Goal: Task Accomplishment & Management: Manage account settings

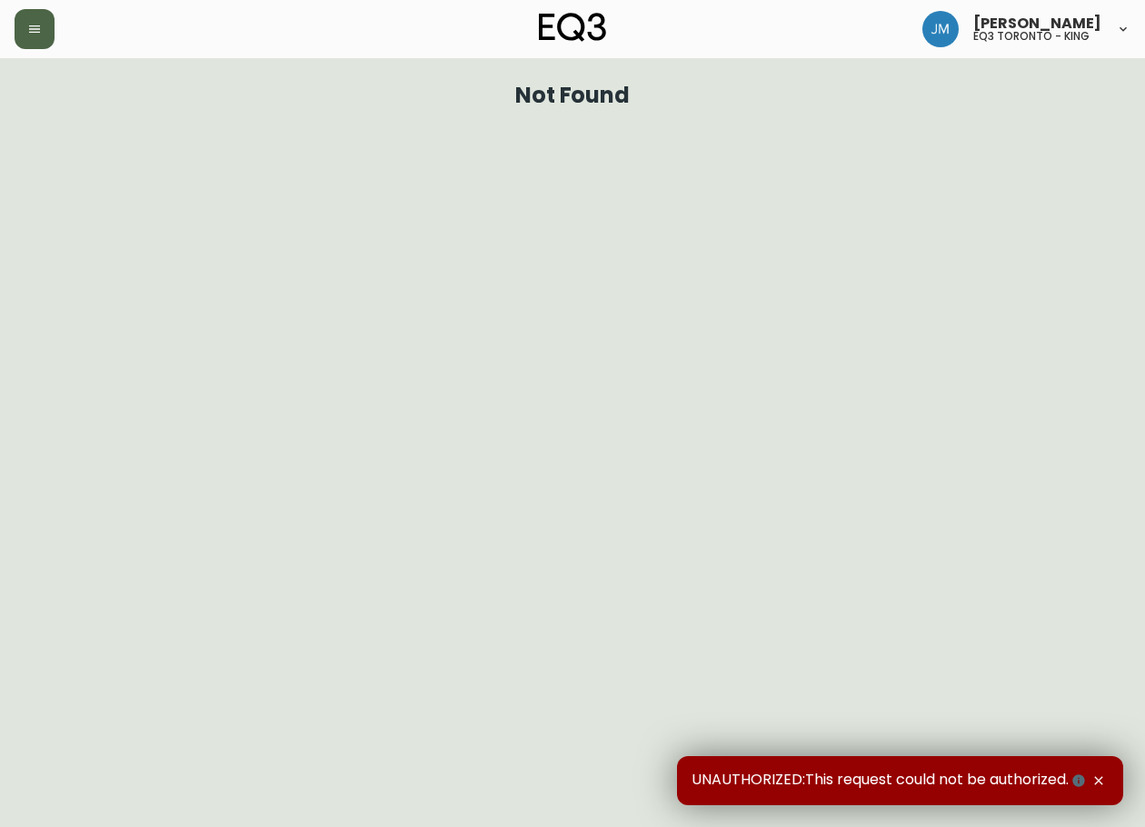
click at [21, 30] on button "button" at bounding box center [35, 29] width 40 height 40
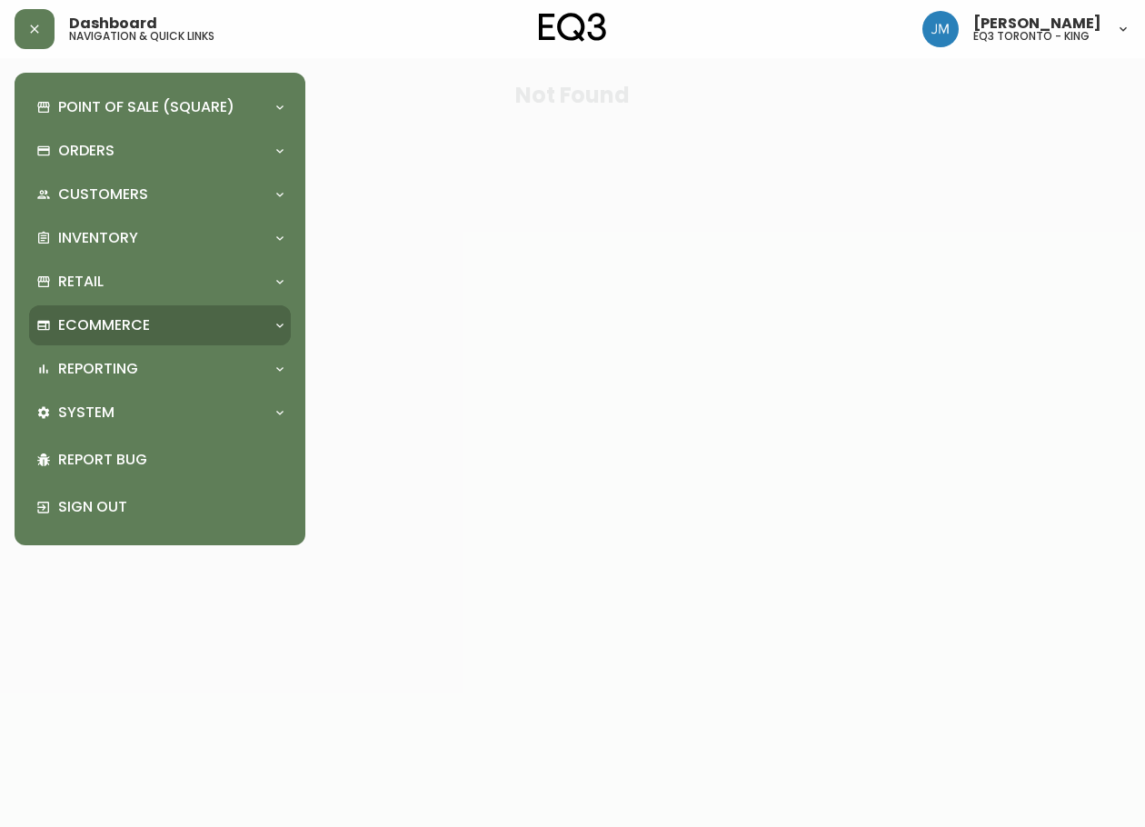
click at [82, 323] on p "Ecommerce" at bounding box center [104, 325] width 92 height 20
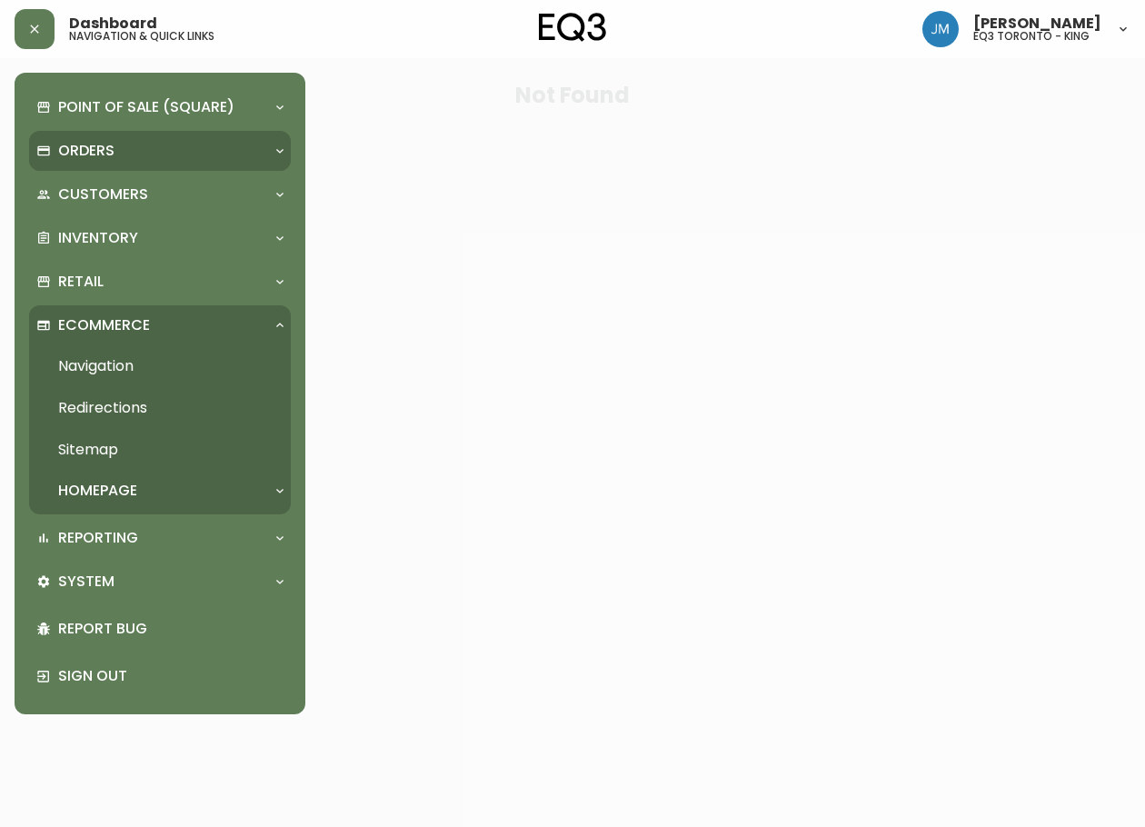
click at [86, 147] on p "Orders" at bounding box center [86, 151] width 56 height 20
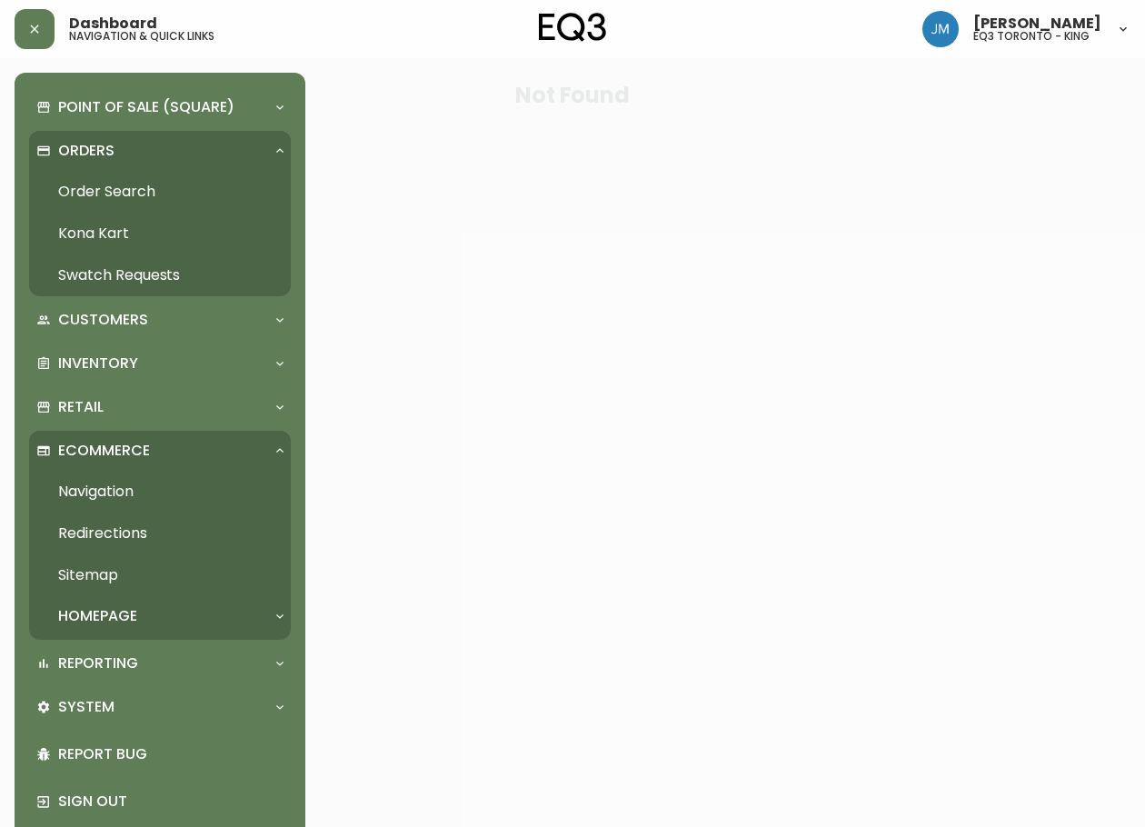
click at [115, 198] on link "Order Search" at bounding box center [160, 192] width 262 height 42
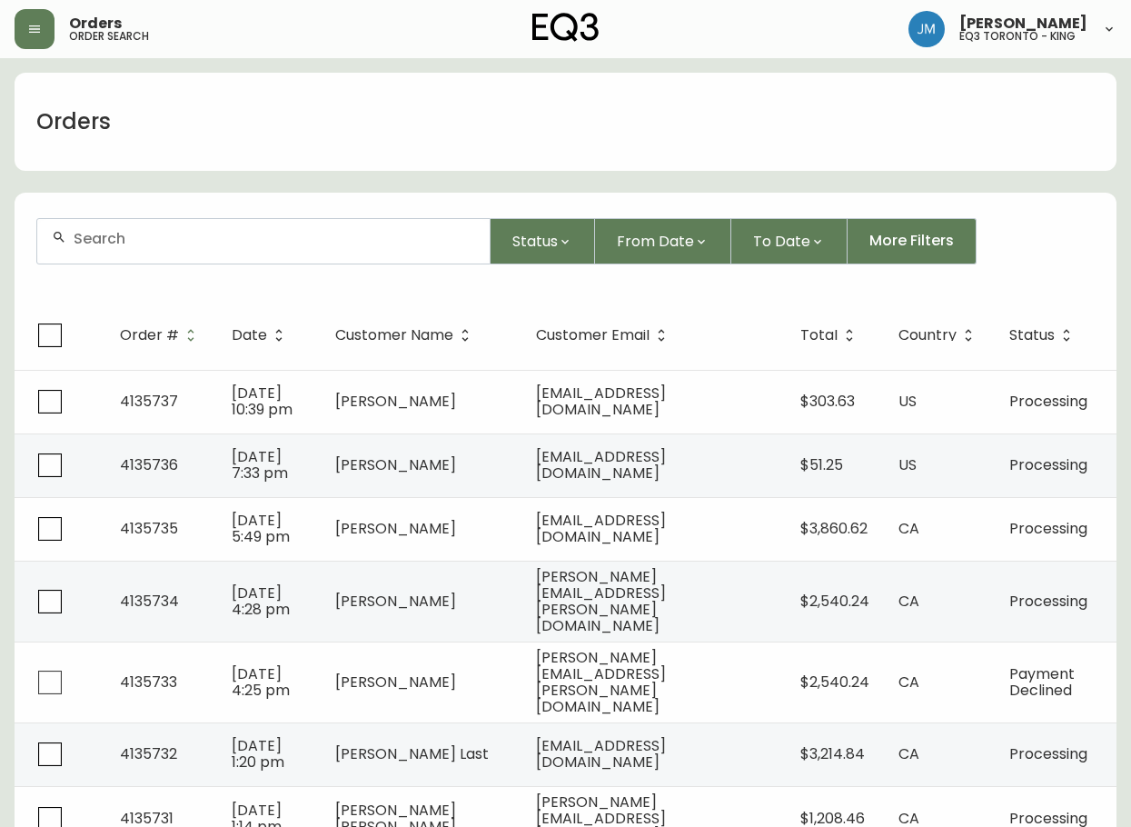
click at [209, 231] on input "text" at bounding box center [275, 238] width 402 height 17
type input "4135669"
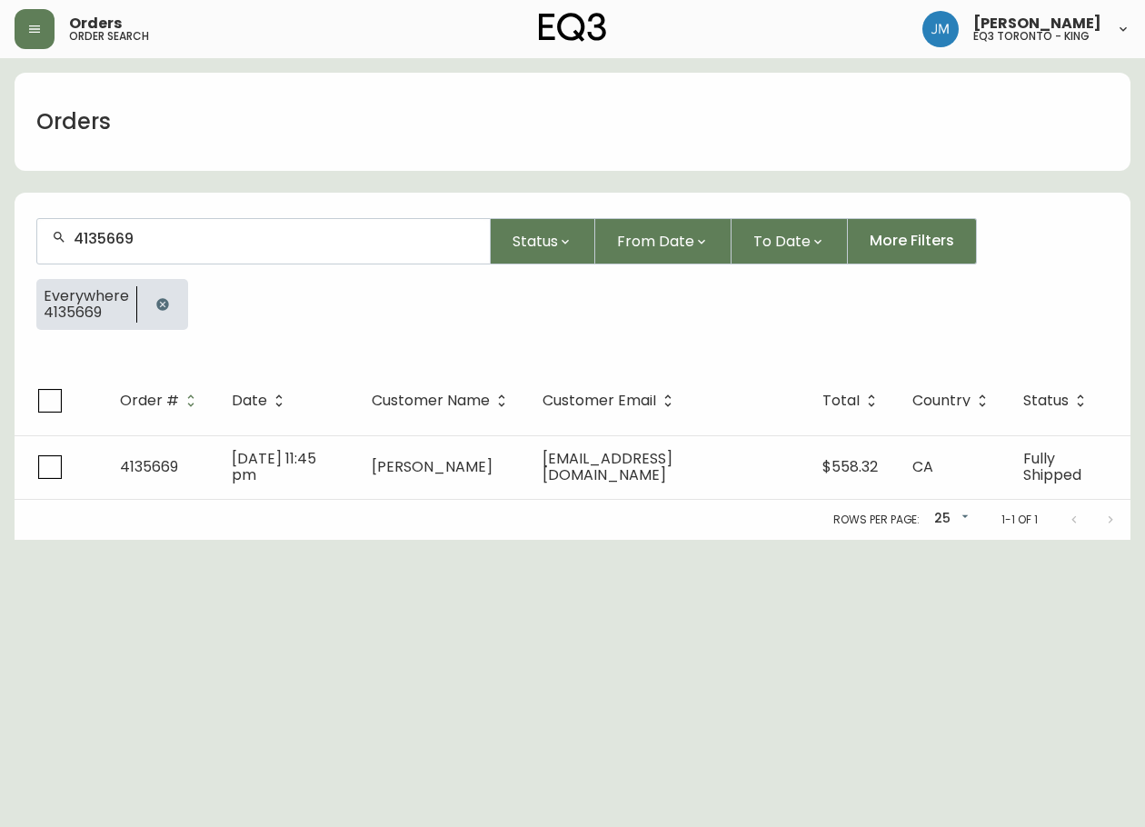
click at [349, 448] on td "Oct 04 2025, 11:45 pm" at bounding box center [287, 467] width 140 height 64
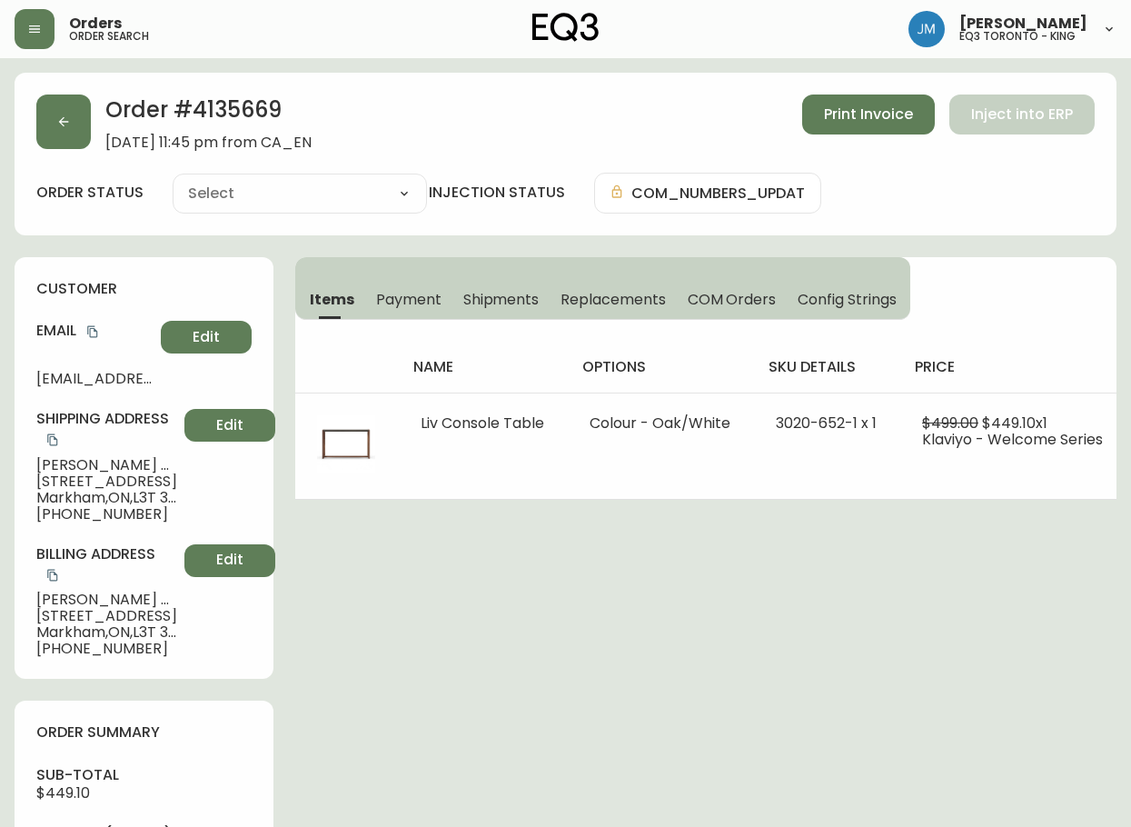
type input "Fully Shipped"
select select "FULLY_SHIPPED"
drag, startPoint x: 419, startPoint y: 729, endPoint x: 437, endPoint y: 651, distance: 80.2
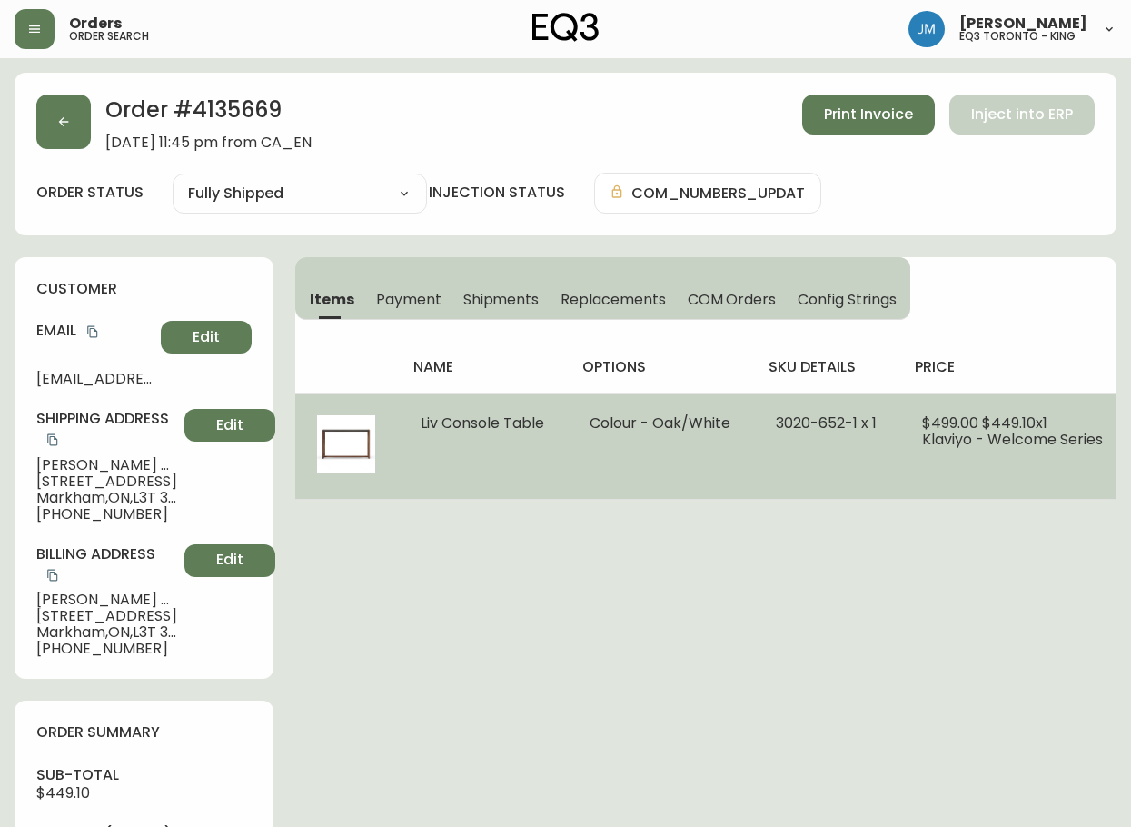
click at [489, 428] on span "Liv Console Table" at bounding box center [483, 422] width 124 height 21
click at [637, 422] on li "Colour - Oak/White" at bounding box center [661, 423] width 143 height 16
click at [440, 430] on span "Liv Console Table" at bounding box center [483, 422] width 124 height 21
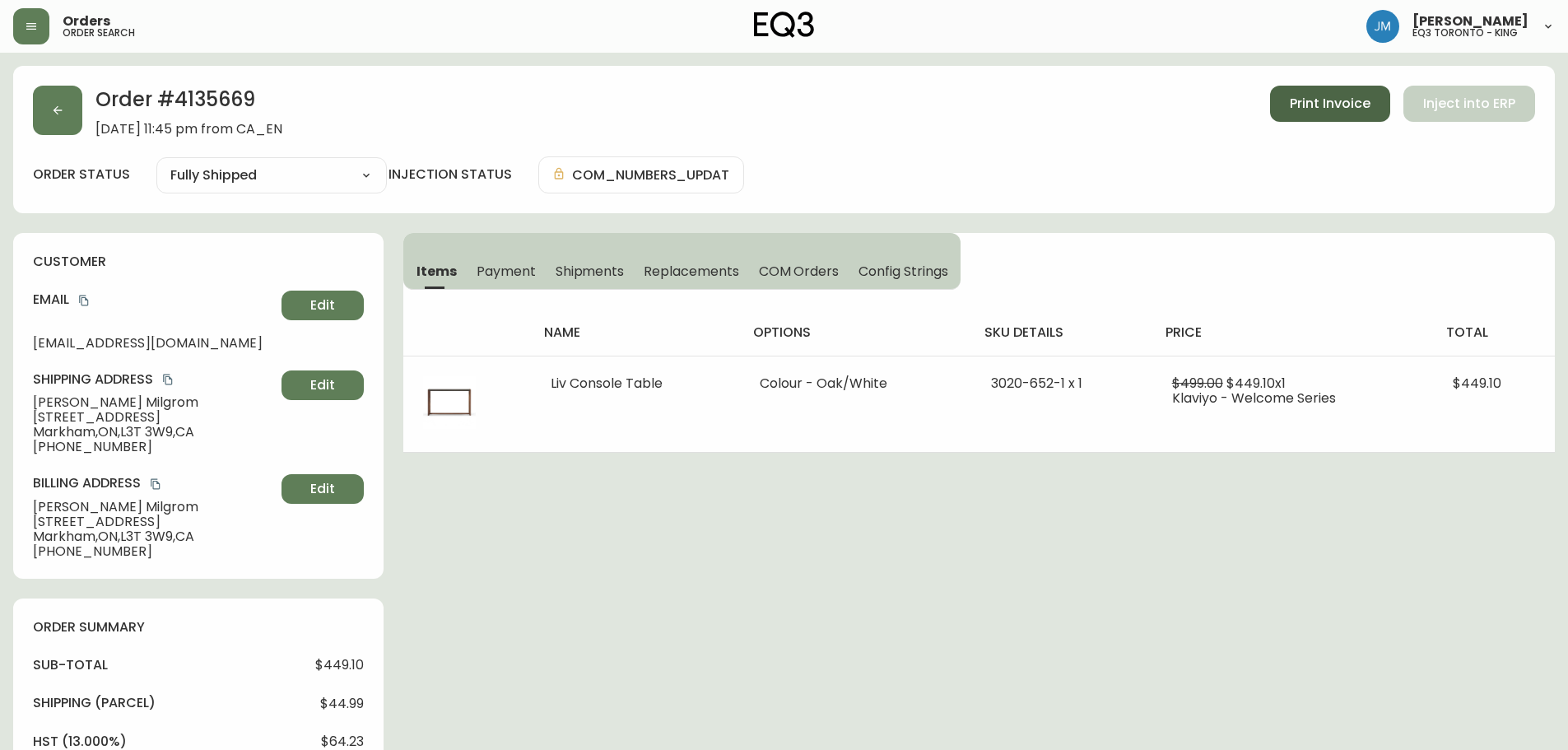
click at [1036, 108] on span "Print Invoice" at bounding box center [1330, 103] width 81 height 18
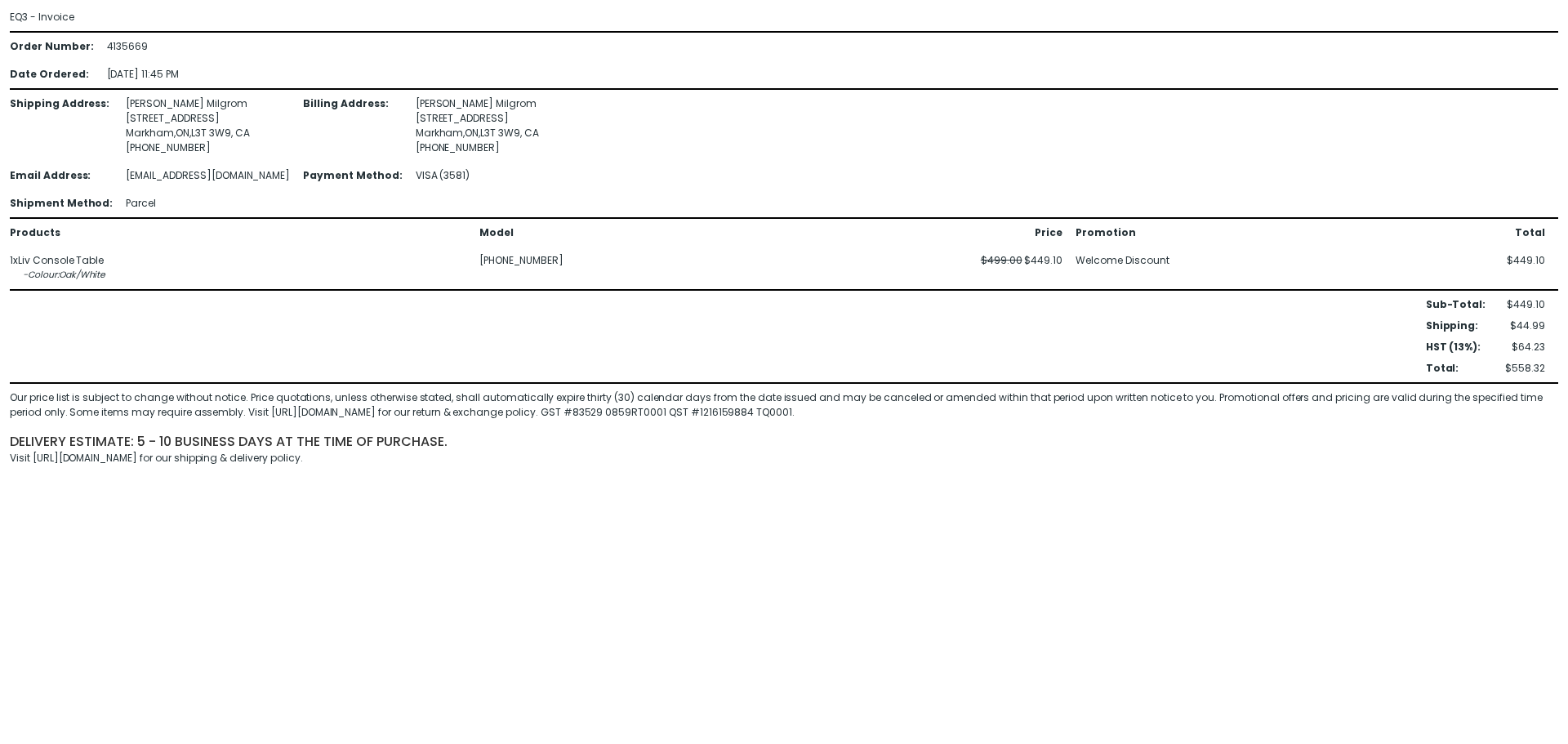
drag, startPoint x: 389, startPoint y: 254, endPoint x: 406, endPoint y: 258, distance: 17.5
click at [388, 253] on div "1 x Liv Console Table" at bounding box center [238, 261] width 457 height 14
